Goal: Transaction & Acquisition: Purchase product/service

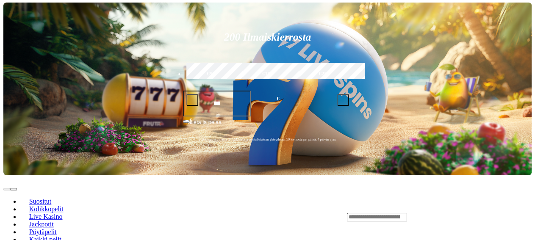
scroll to position [142, 0]
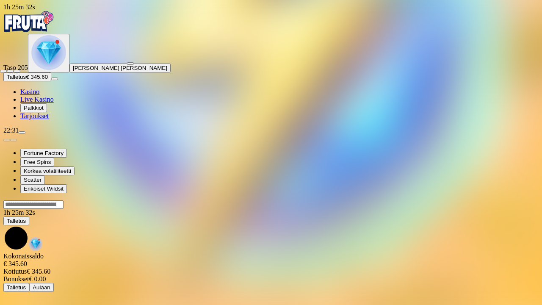
click at [17, 71] on span "fullscreen-exit icon" at bounding box center [17, 71] width 0 height 0
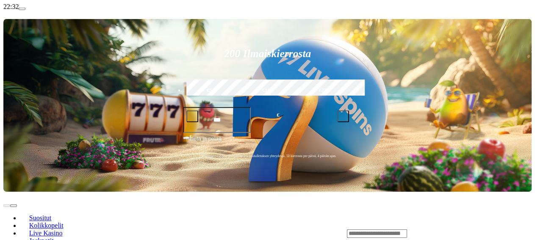
scroll to position [125, 0]
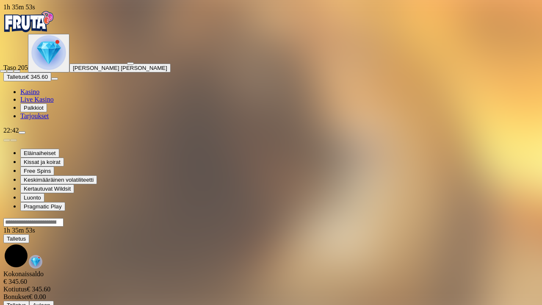
click at [17, 71] on span "fullscreen-exit icon" at bounding box center [17, 71] width 0 height 0
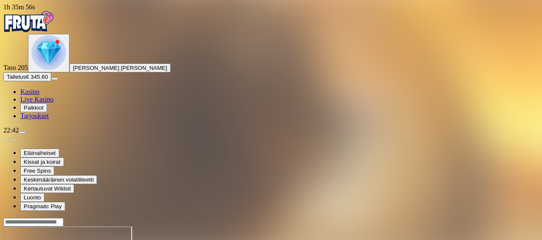
click at [22, 133] on span "menu icon" at bounding box center [22, 133] width 0 height 0
type input "***"
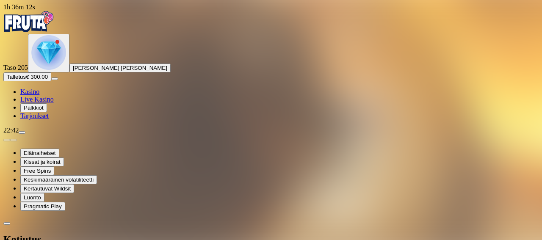
click at [52, 70] on img "Primary" at bounding box center [48, 52] width 35 height 35
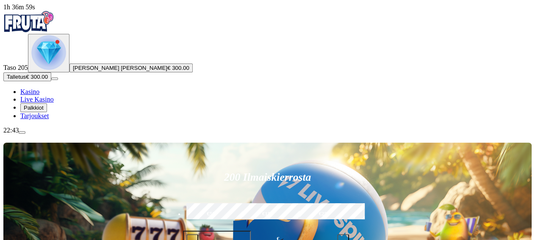
click at [53, 70] on img "Primary" at bounding box center [48, 52] width 35 height 35
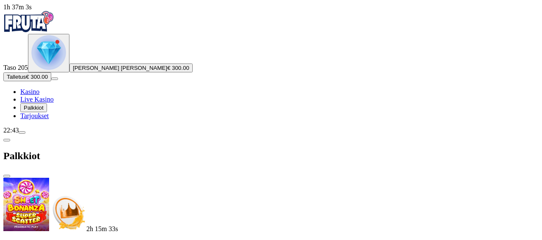
scroll to position [142, 0]
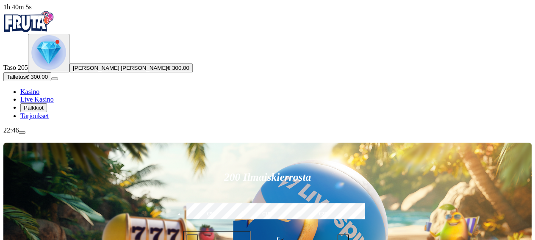
click at [52, 70] on img "Primary" at bounding box center [48, 52] width 35 height 35
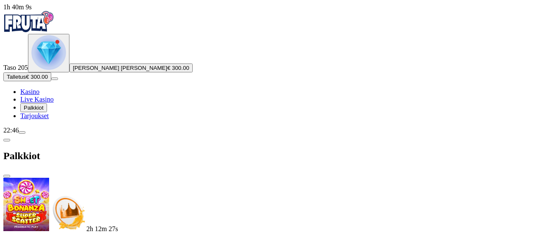
scroll to position [108, 0]
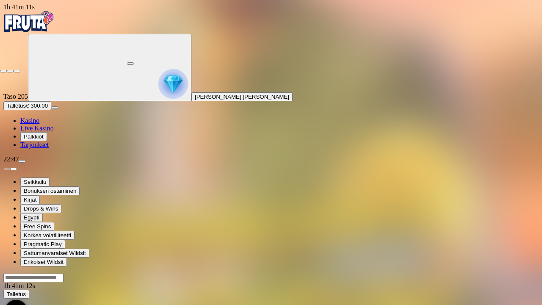
click at [17, 71] on span "fullscreen-exit icon" at bounding box center [17, 71] width 0 height 0
